Goal: Task Accomplishment & Management: Manage account settings

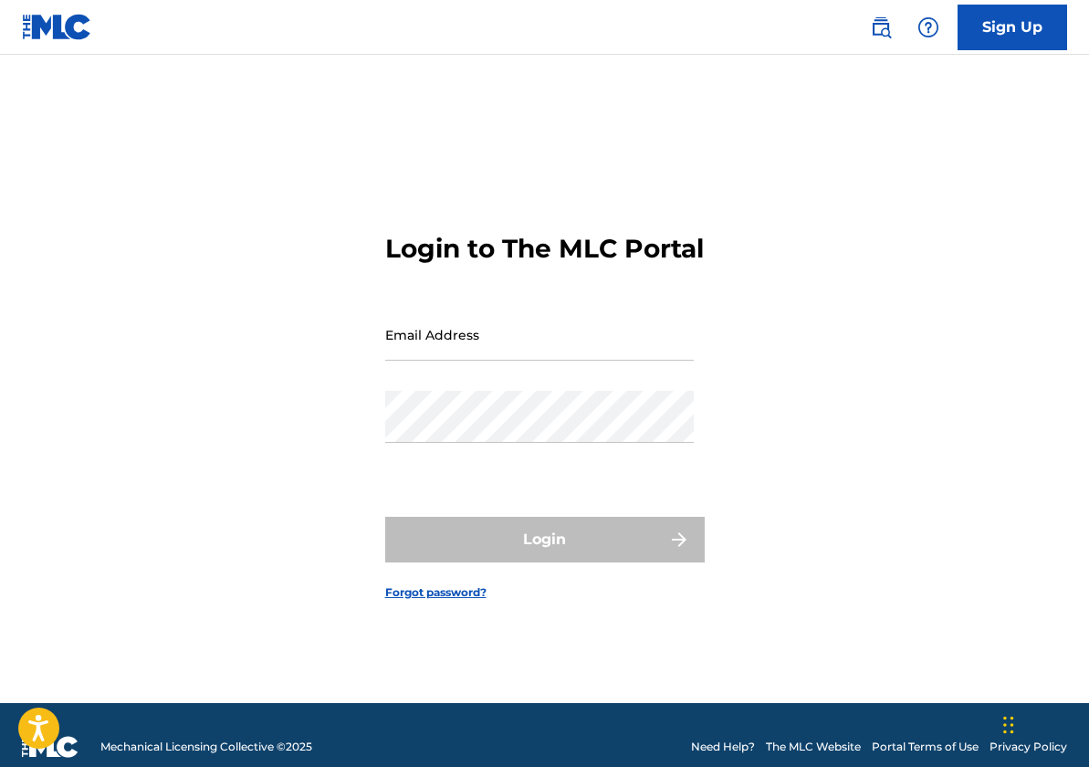
click at [467, 338] on input "Email Address" at bounding box center [539, 335] width 309 height 52
type input "[EMAIL_ADDRESS][DOMAIN_NAME]"
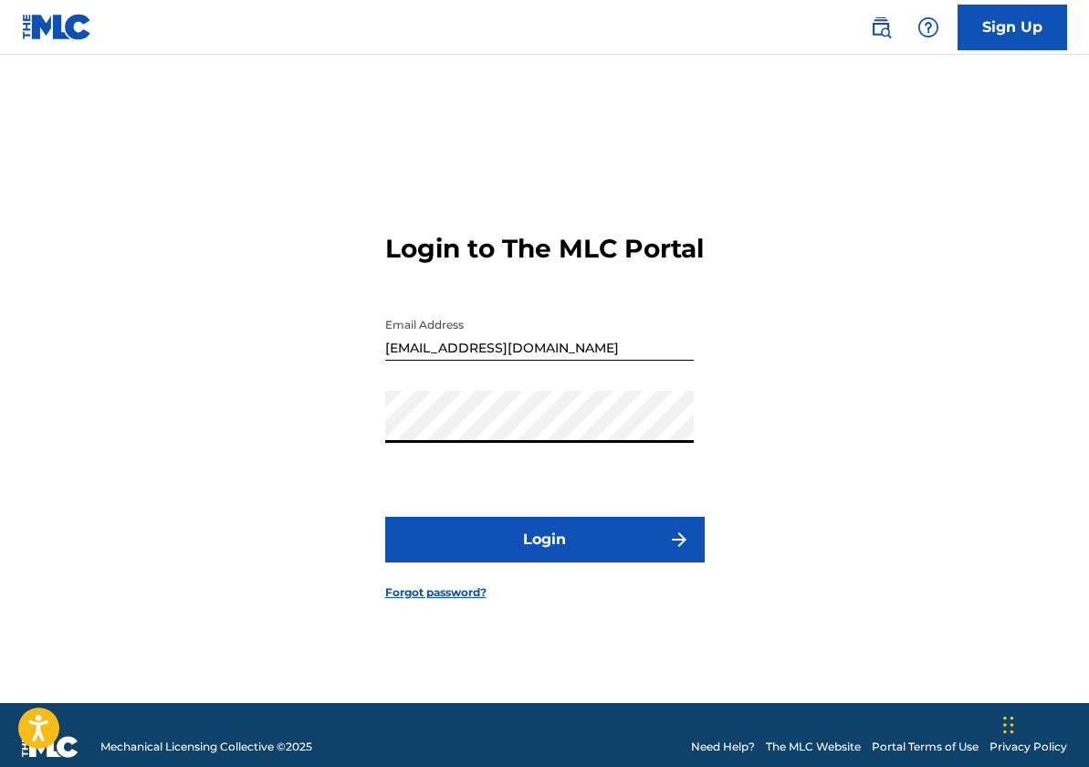
click at [520, 559] on button "Login" at bounding box center [545, 540] width 320 height 46
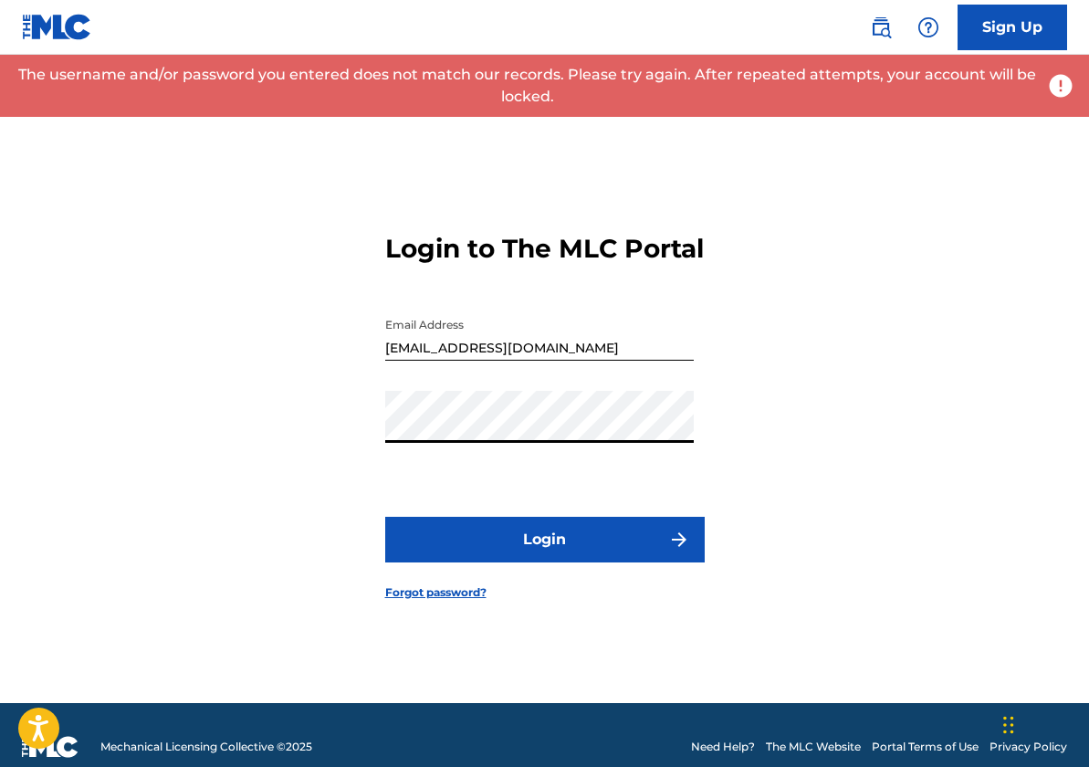
click at [345, 445] on div "Login to The MLC Portal Email Address [EMAIL_ADDRESS][DOMAIN_NAME] Password Log…" at bounding box center [544, 401] width 1089 height 602
click at [325, 445] on div "Login to The MLC Portal Email Address [EMAIL_ADDRESS][DOMAIN_NAME] Password Log…" at bounding box center [544, 401] width 1089 height 602
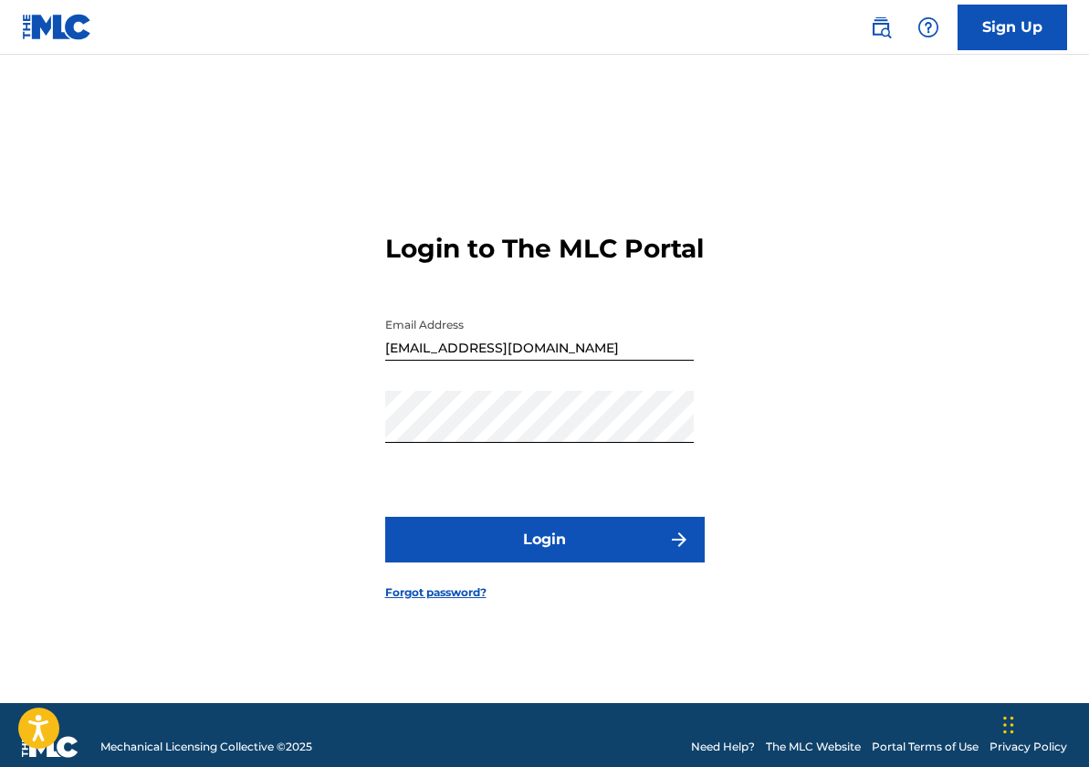
click at [534, 555] on button "Login" at bounding box center [545, 540] width 320 height 46
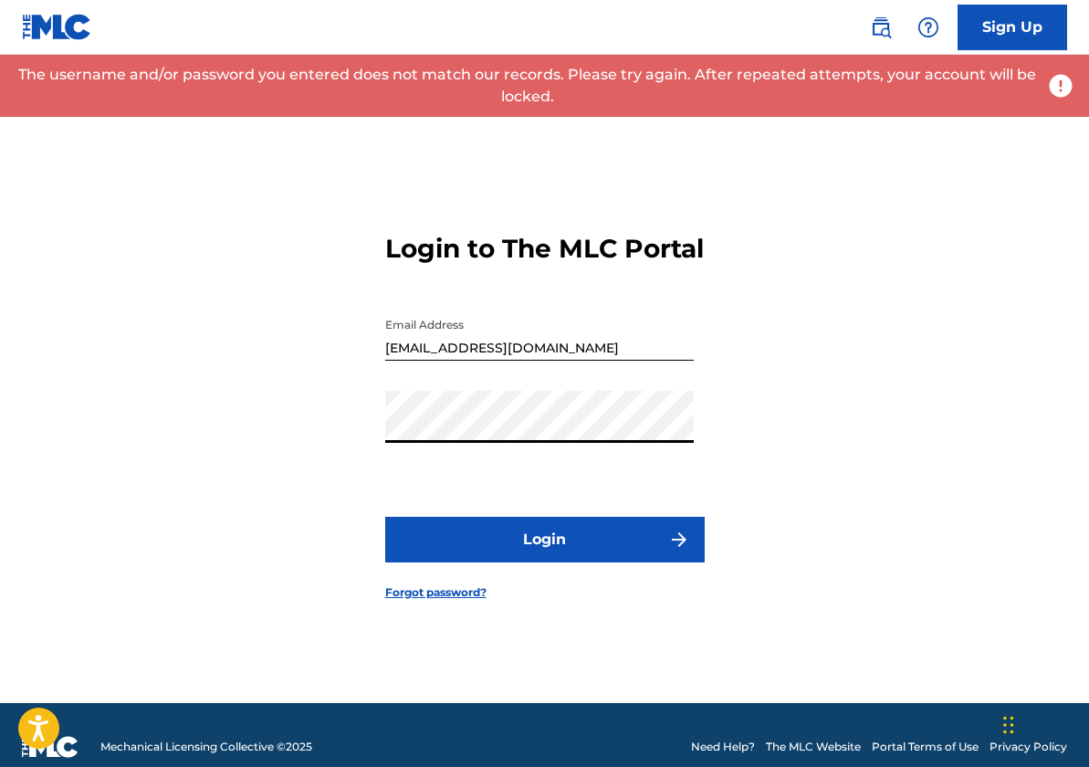
click at [336, 442] on div "Login to The MLC Portal Email Address [EMAIL_ADDRESS][DOMAIN_NAME] Password Log…" at bounding box center [544, 401] width 1089 height 602
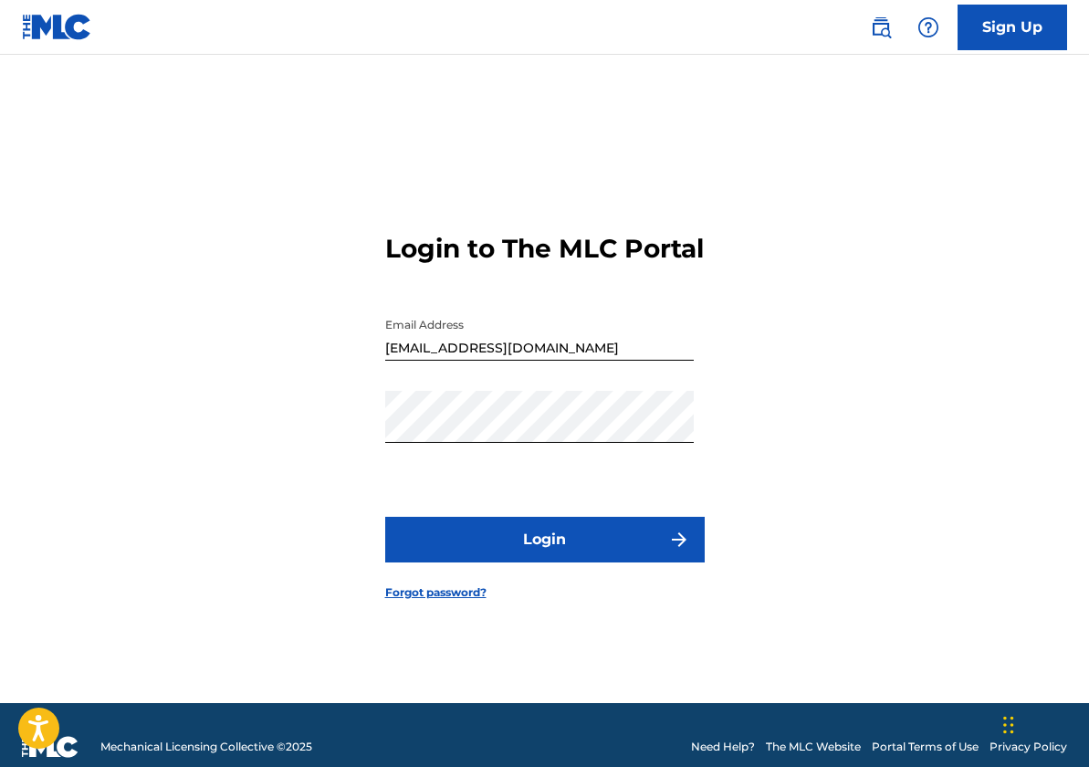
click at [591, 562] on button "Login" at bounding box center [545, 540] width 320 height 46
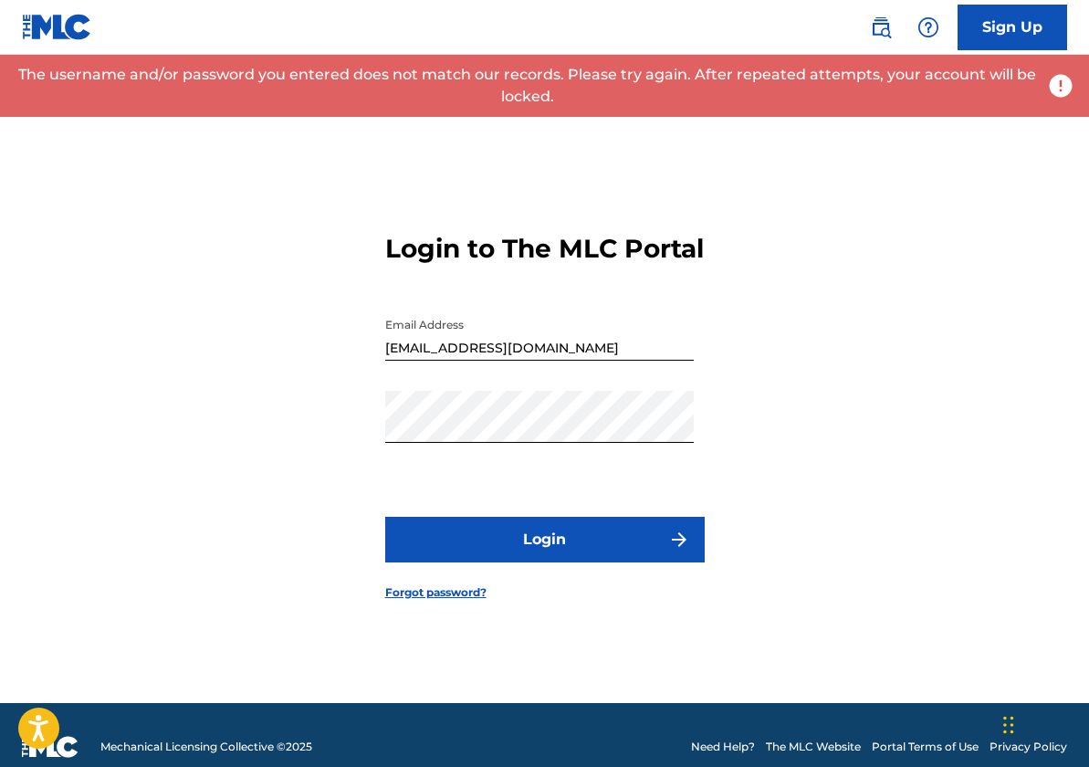
click at [601, 548] on button "Login" at bounding box center [545, 540] width 320 height 46
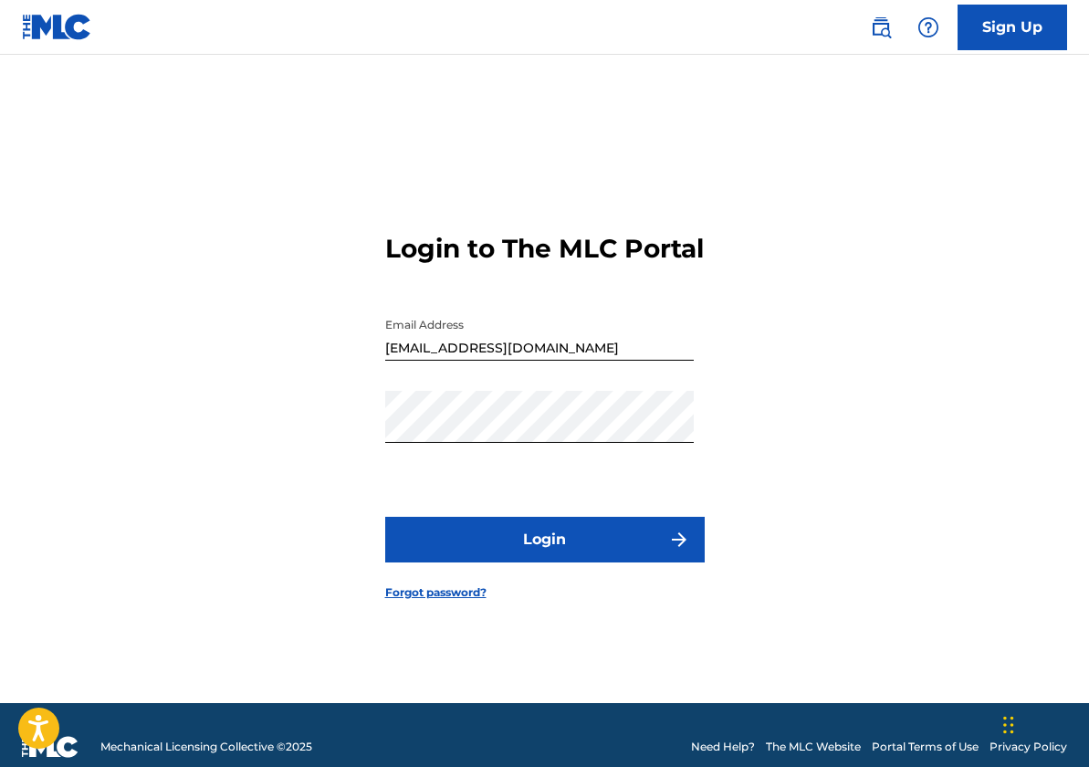
click at [479, 601] on link "Forgot password?" at bounding box center [435, 592] width 101 height 16
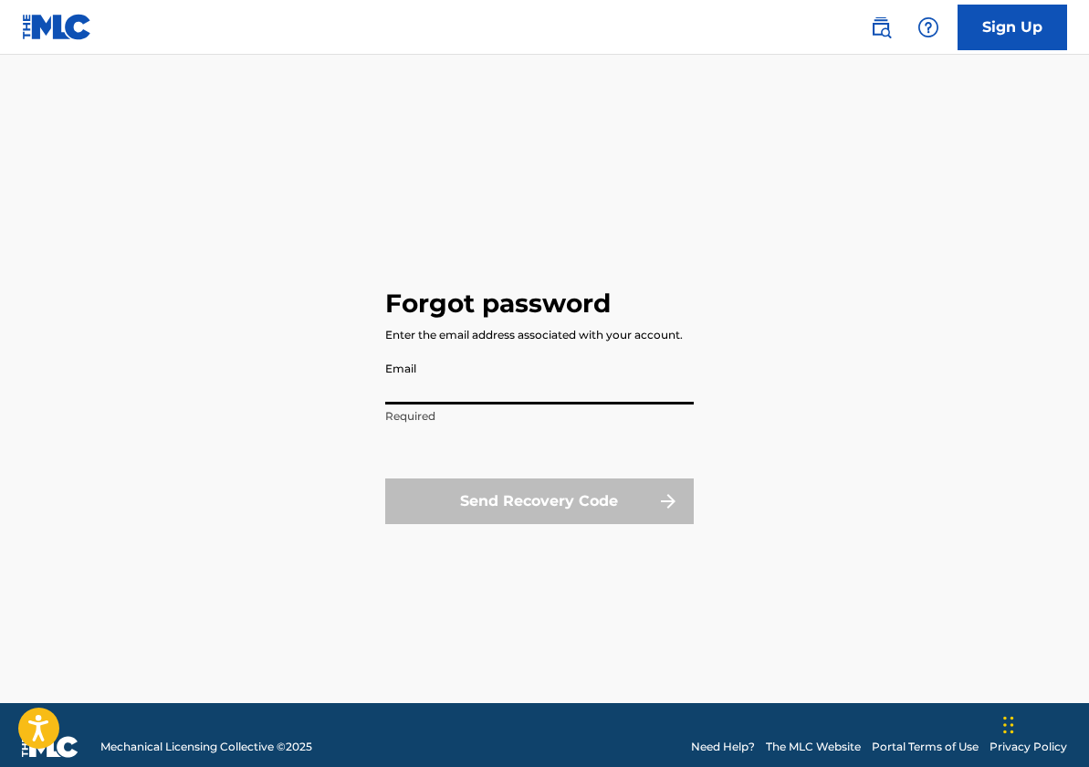
click at [436, 393] on input "Email" at bounding box center [539, 378] width 309 height 52
type input "[EMAIL_ADDRESS][DOMAIN_NAME]"
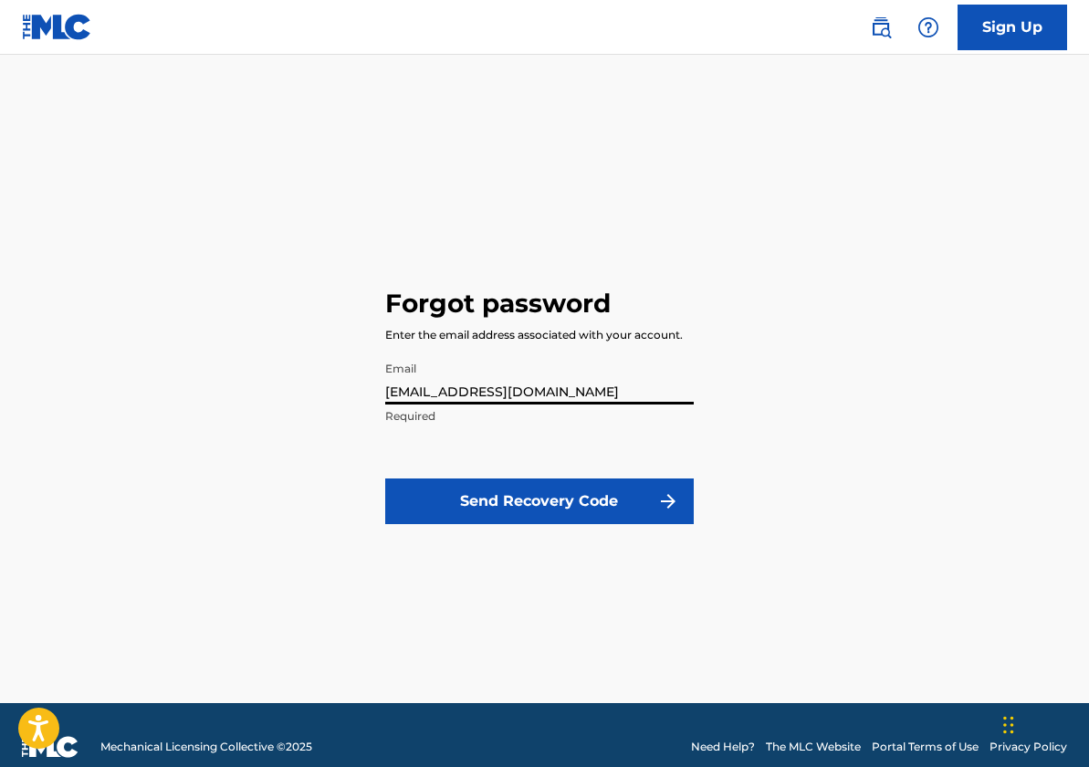
click at [538, 497] on button "Send Recovery Code" at bounding box center [539, 501] width 309 height 46
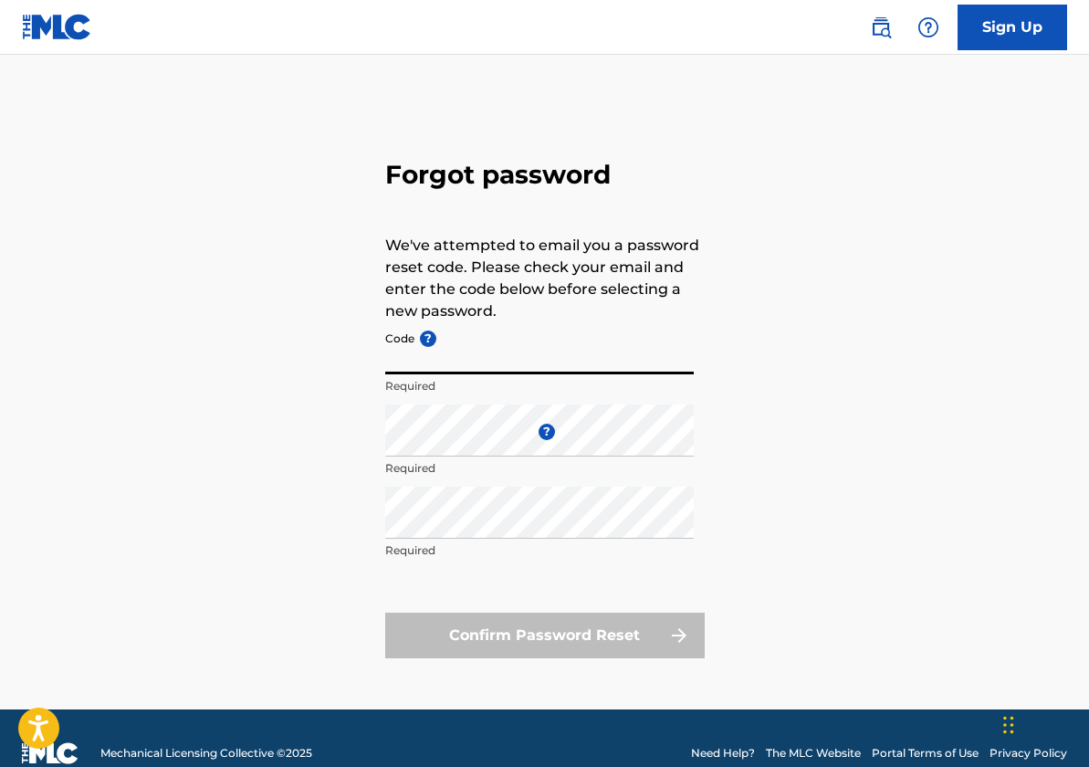
click at [459, 362] on input "Code ?" at bounding box center [539, 348] width 309 height 52
drag, startPoint x: 413, startPoint y: 362, endPoint x: 584, endPoint y: 1, distance: 400.2
click at [0, 0] on div "Sign Up Forgot password We've attempted to email you a password reset code. Ple…" at bounding box center [544, 398] width 1089 height 797
click at [483, 364] on input "Code ?" at bounding box center [539, 348] width 309 height 52
click at [569, 360] on input "FP_44a95cb32c1016ce7dce24fce" at bounding box center [539, 348] width 309 height 52
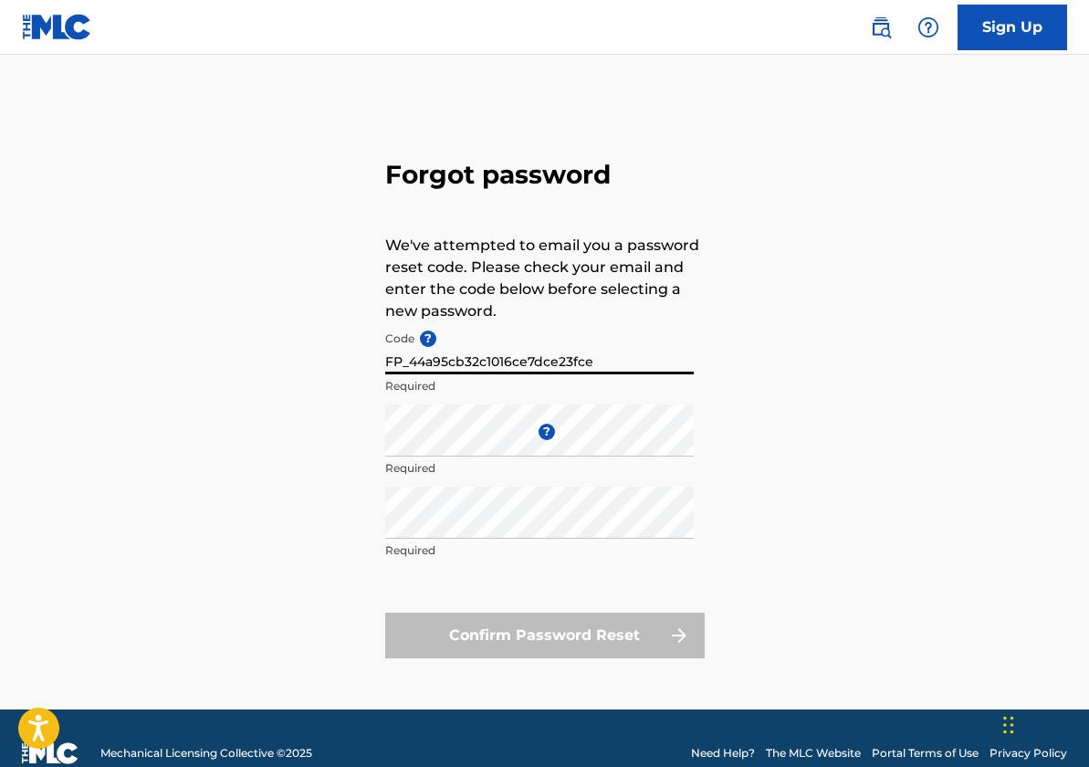
click at [626, 357] on input "FP_44a95cb32c1016ce7dce23fce" at bounding box center [539, 348] width 309 height 52
type input "FP_44a95cb32c1016ce7dce23fced0e"
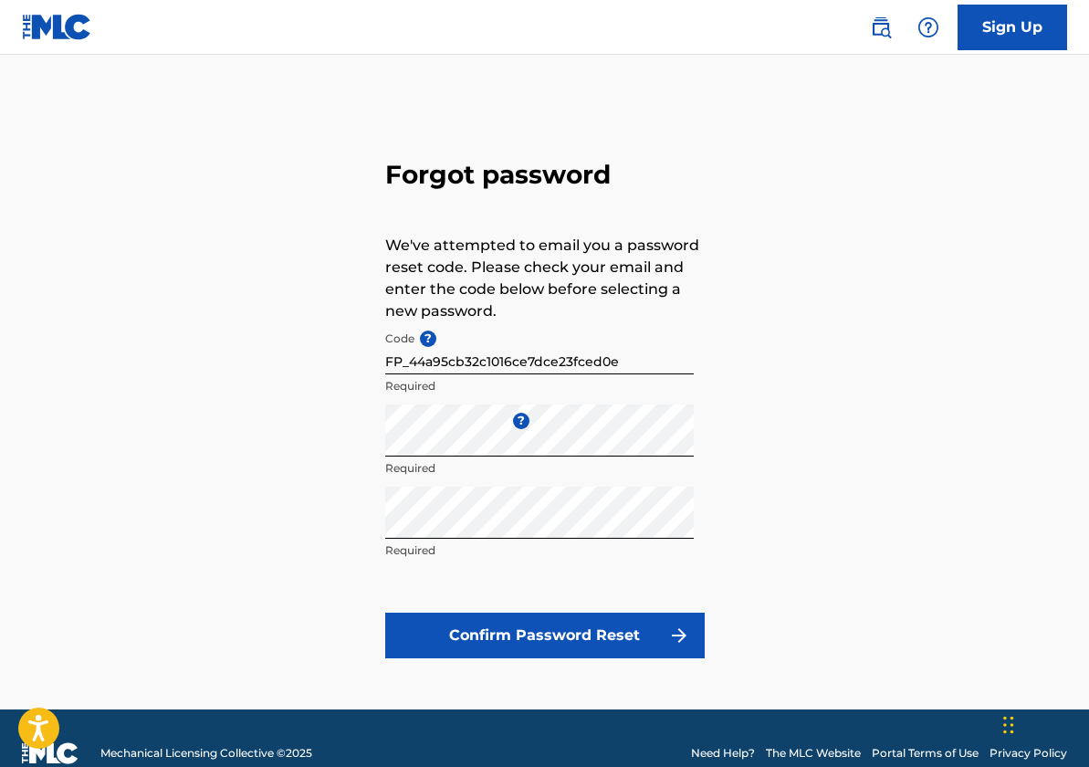
click at [568, 620] on button "Confirm Password Reset" at bounding box center [545, 636] width 320 height 46
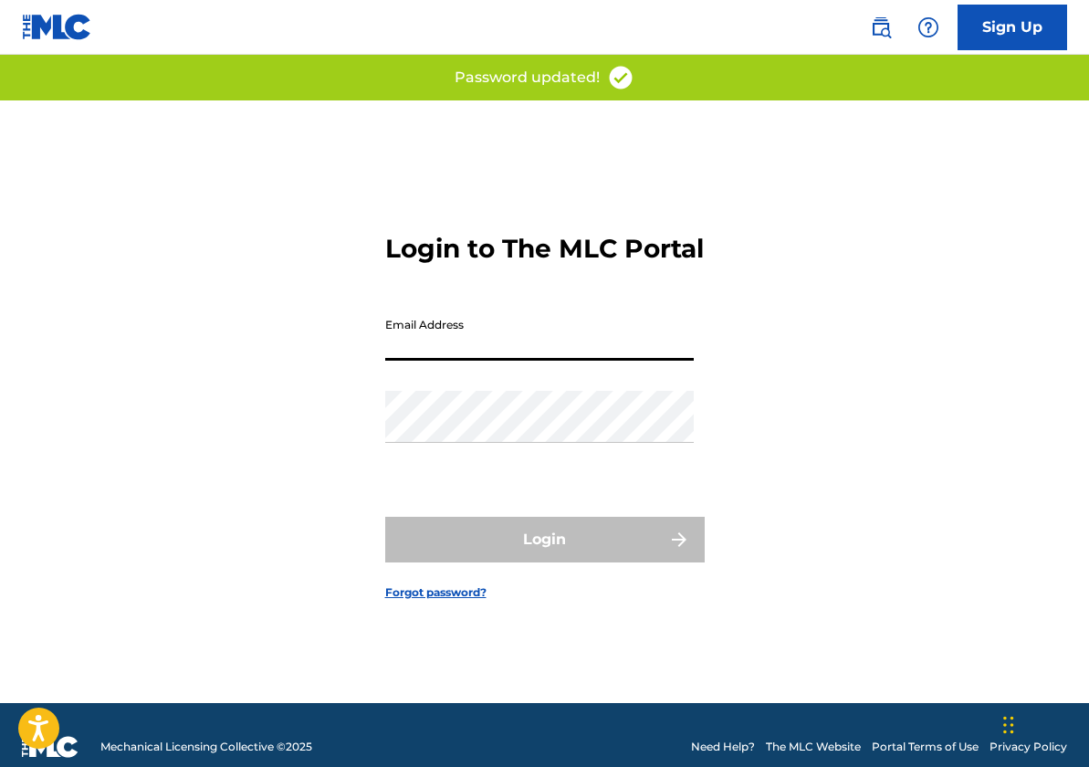
click at [444, 361] on input "Email Address" at bounding box center [539, 335] width 309 height 52
type input "[EMAIL_ADDRESS][DOMAIN_NAME]"
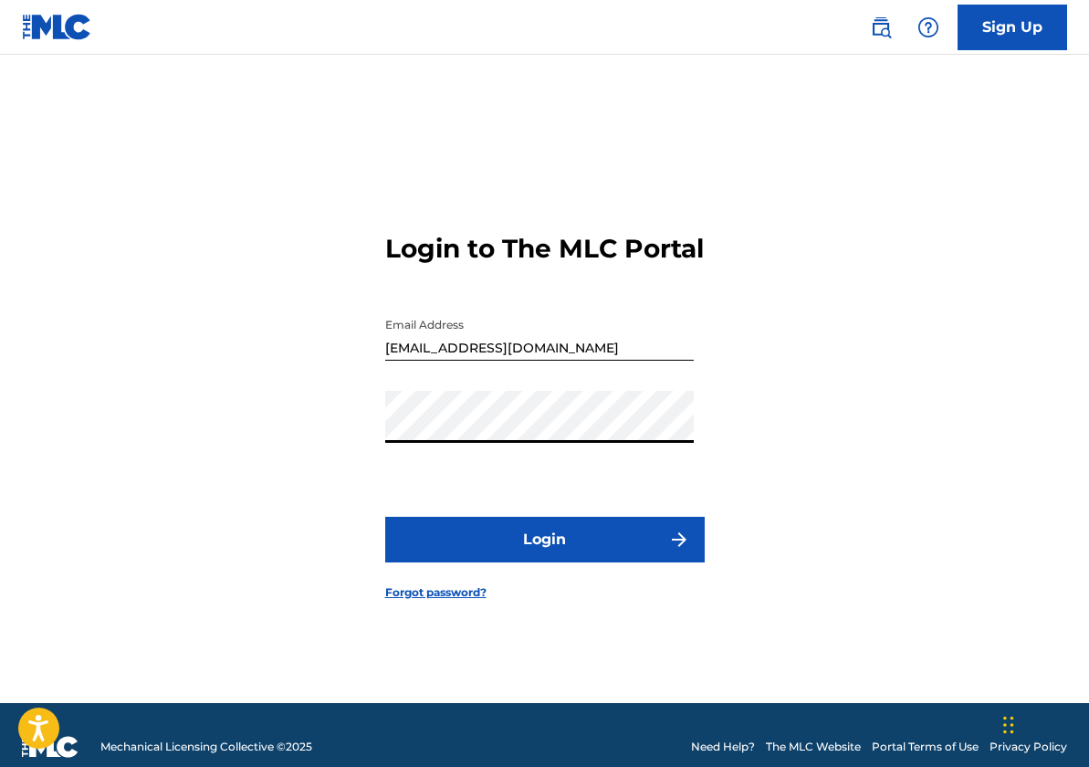
click at [574, 560] on button "Login" at bounding box center [545, 540] width 320 height 46
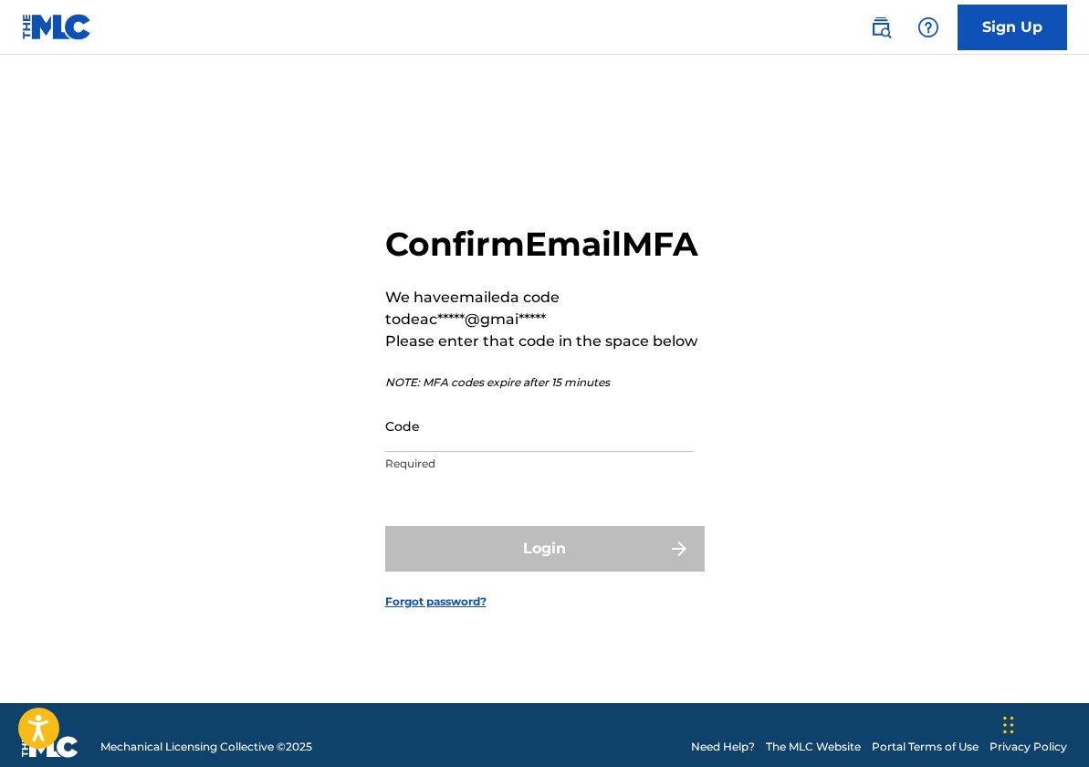
click at [477, 452] on input "Code" at bounding box center [539, 426] width 309 height 52
drag, startPoint x: 295, startPoint y: 495, endPoint x: 283, endPoint y: 449, distance: 47.2
click at [294, 492] on div "Confirm Email MFA We have emailed a code to deac*****@gmai***** Please enter th…" at bounding box center [544, 401] width 1089 height 602
click at [504, 446] on input "Code" at bounding box center [539, 426] width 309 height 52
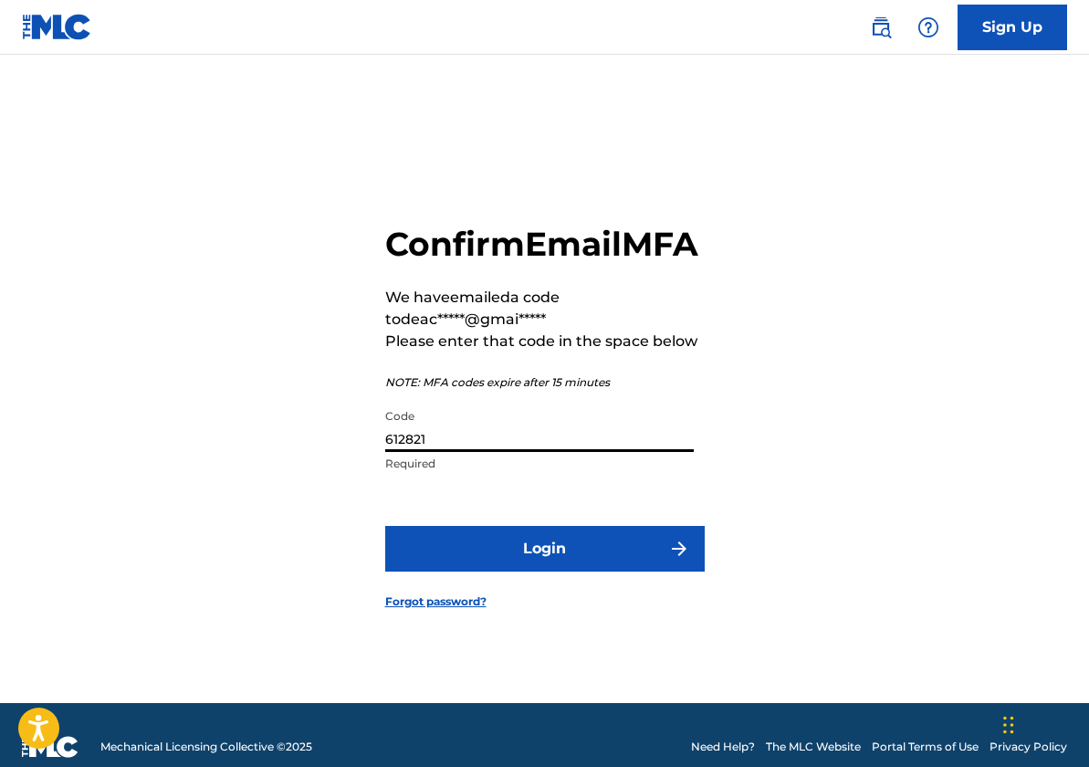
type input "612821"
click at [613, 571] on button "Login" at bounding box center [545, 549] width 320 height 46
